Goal: Task Accomplishment & Management: Manage account settings

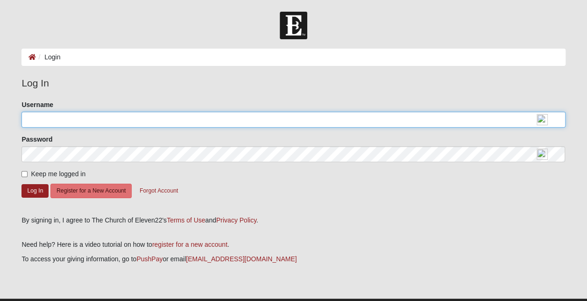
click at [113, 119] on input "Username" at bounding box center [292, 120] width 543 height 16
click at [134, 118] on input "[EMAIL_ADDRESS][DOMAIN_NAME]" at bounding box center [292, 120] width 543 height 16
drag, startPoint x: 105, startPoint y: 121, endPoint x: 83, endPoint y: 121, distance: 22.9
click at [83, 121] on input "[EMAIL_ADDRESS][DOMAIN_NAME]" at bounding box center [292, 120] width 543 height 16
type input "b"
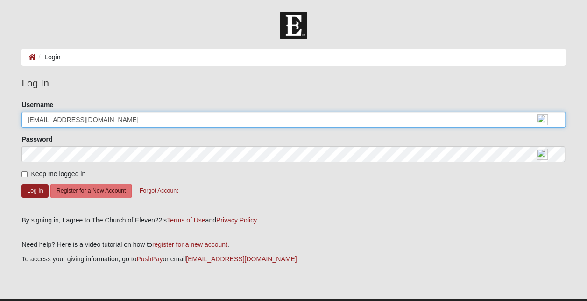
drag, startPoint x: 100, startPoint y: 120, endPoint x: 0, endPoint y: 126, distance: 100.1
click at [1, 126] on form "Log In Login Login Error Log In Please correct the following: Username [EMAIL_A…" at bounding box center [293, 167] width 587 height 310
type input "[EMAIL_ADDRESS][DOMAIN_NAME]"
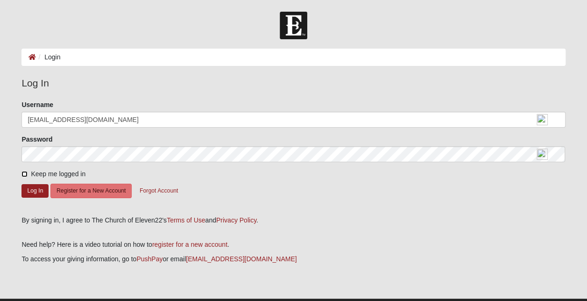
click at [24, 174] on input "Keep me logged in" at bounding box center [24, 174] width 6 height 6
checkbox input "true"
click at [34, 187] on button "Log In" at bounding box center [34, 191] width 27 height 14
